Goal: Information Seeking & Learning: Find contact information

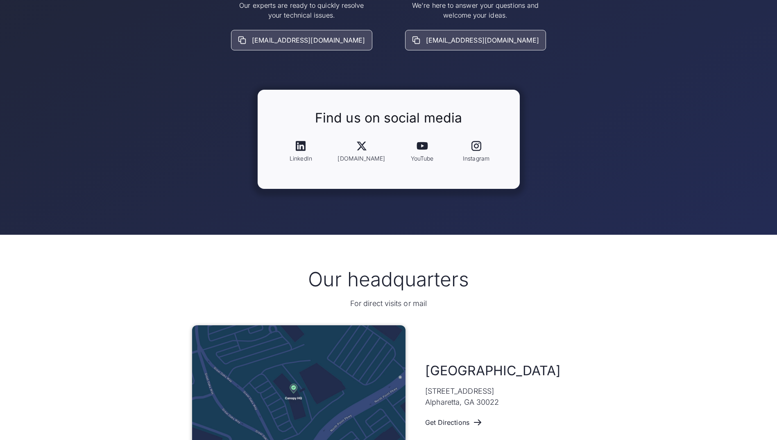
scroll to position [451, 0]
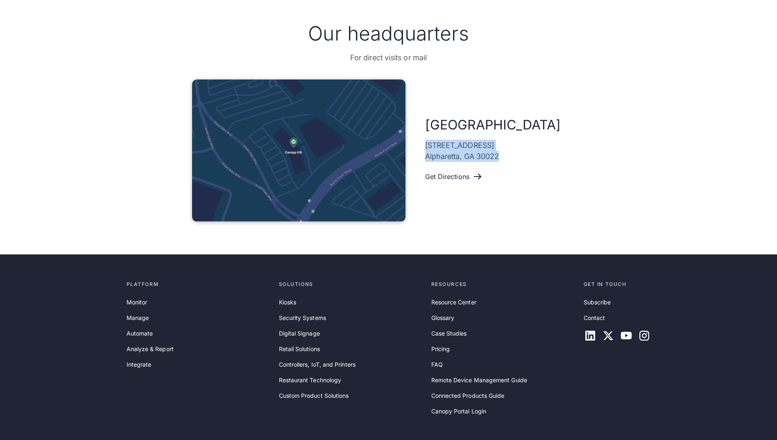
drag, startPoint x: 528, startPoint y: 158, endPoint x: 417, endPoint y: 143, distance: 112.4
click at [417, 143] on div "Atlanta [STREET_ADDRESS] Get Directions" at bounding box center [388, 150] width 393 height 142
drag, startPoint x: 417, startPoint y: 143, endPoint x: 530, endPoint y: 147, distance: 112.7
click at [530, 147] on div "Atlanta [STREET_ADDRESS] Get Directions" at bounding box center [505, 150] width 160 height 69
drag, startPoint x: 532, startPoint y: 146, endPoint x: 426, endPoint y: 145, distance: 106.1
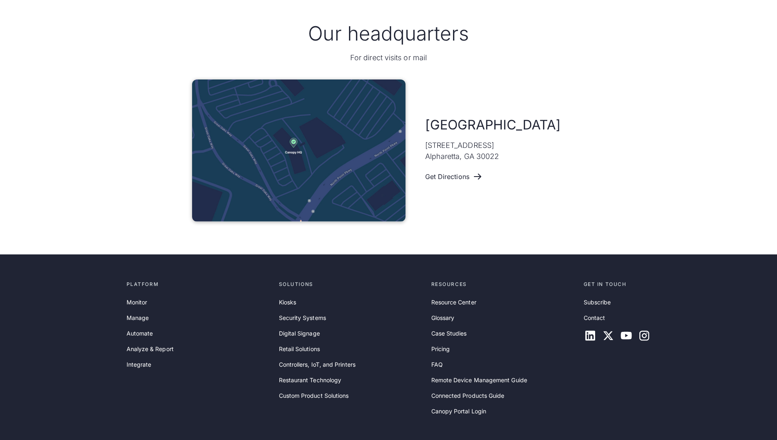
click at [426, 145] on div "Atlanta [STREET_ADDRESS] Get Directions" at bounding box center [505, 150] width 160 height 69
copy p "[STREET_ADDRESS]"
drag, startPoint x: 520, startPoint y: 152, endPoint x: 514, endPoint y: 163, distance: 12.7
click at [499, 152] on p "[STREET_ADDRESS]" at bounding box center [462, 151] width 74 height 22
drag, startPoint x: 514, startPoint y: 156, endPoint x: 424, endPoint y: 147, distance: 89.8
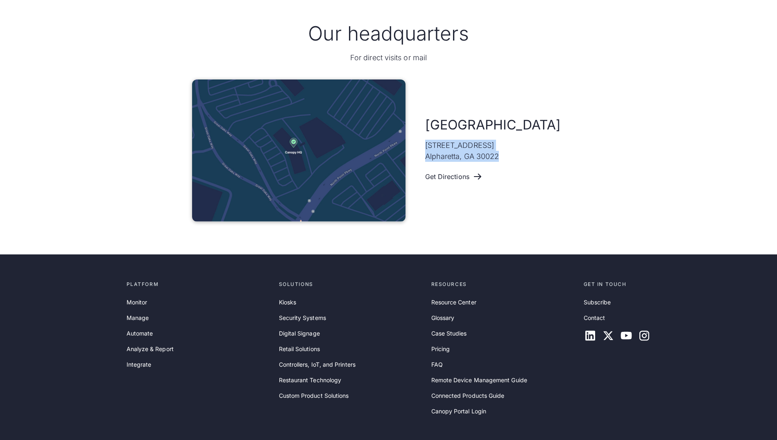
click at [424, 147] on div "Atlanta [STREET_ADDRESS] Get Directions" at bounding box center [388, 150] width 393 height 142
drag, startPoint x: 424, startPoint y: 147, endPoint x: 435, endPoint y: 150, distance: 11.0
copy p "[STREET_ADDRESS]"
